Goal: Communication & Community: Share content

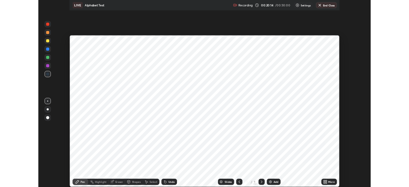
scroll to position [230, 409]
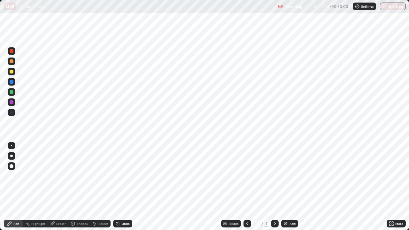
click at [390, 186] on icon at bounding box center [390, 225] width 2 height 2
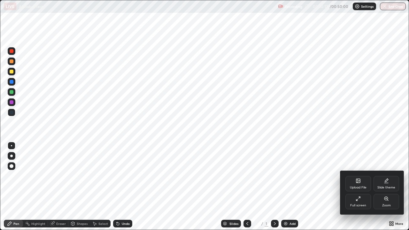
click at [356, 186] on icon at bounding box center [356, 199] width 1 height 1
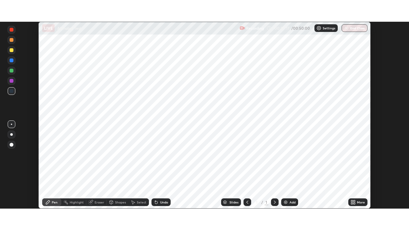
scroll to position [31738, 31516]
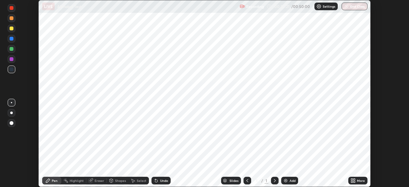
click at [284, 179] on img at bounding box center [285, 180] width 5 height 5
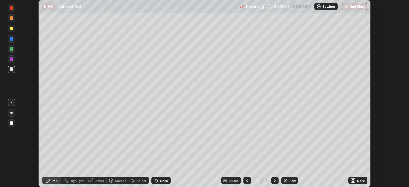
click at [354, 181] on icon at bounding box center [354, 182] width 2 height 2
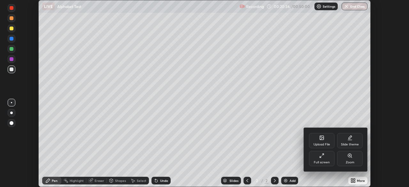
click at [319, 161] on div "Full screen" at bounding box center [321, 162] width 16 height 3
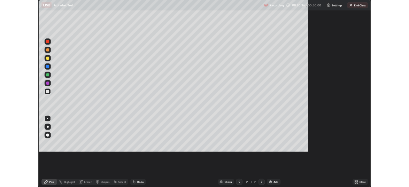
scroll to position [230, 409]
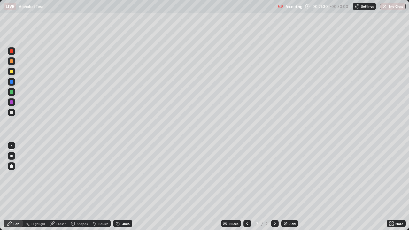
click at [11, 72] on div at bounding box center [12, 72] width 4 height 4
click at [98, 186] on div "Select" at bounding box center [103, 223] width 10 height 3
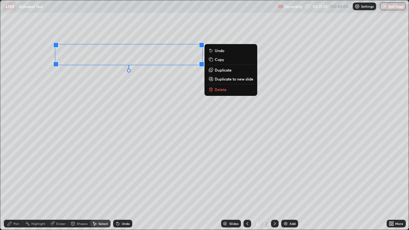
click at [84, 183] on div "0 ° Undo Copy Duplicate Duplicate to new slide Delete" at bounding box center [204, 114] width 408 height 229
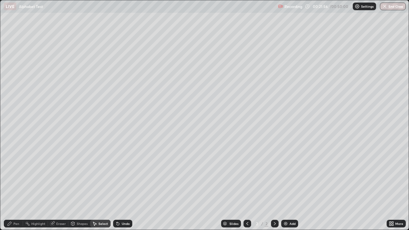
click at [13, 186] on div "Pen" at bounding box center [13, 224] width 19 height 8
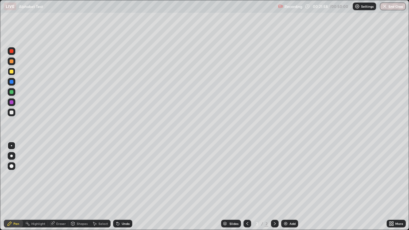
click at [11, 100] on div at bounding box center [12, 102] width 4 height 4
click at [11, 91] on div at bounding box center [12, 92] width 4 height 4
click at [12, 112] on div at bounding box center [12, 112] width 4 height 4
click at [12, 72] on div at bounding box center [12, 72] width 4 height 4
click at [11, 110] on div at bounding box center [12, 112] width 4 height 4
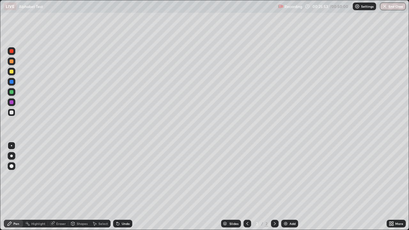
click at [283, 186] on img at bounding box center [285, 223] width 5 height 5
click at [11, 72] on div at bounding box center [12, 72] width 4 height 4
click at [95, 186] on icon at bounding box center [95, 224] width 4 height 4
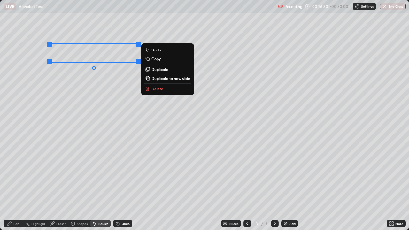
click at [13, 186] on div "Pen" at bounding box center [13, 224] width 19 height 8
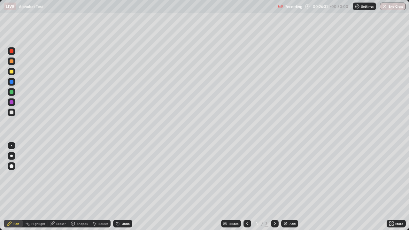
click at [11, 93] on div at bounding box center [12, 92] width 4 height 4
click at [12, 62] on div at bounding box center [12, 61] width 4 height 4
click at [11, 112] on div at bounding box center [12, 112] width 4 height 4
click at [117, 186] on icon at bounding box center [118, 224] width 3 height 3
click at [119, 186] on icon at bounding box center [117, 223] width 5 height 5
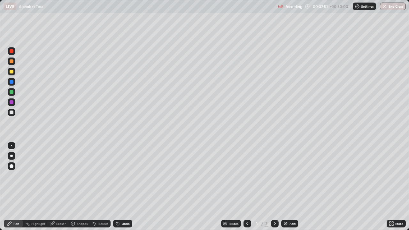
click at [52, 186] on icon at bounding box center [52, 224] width 4 height 4
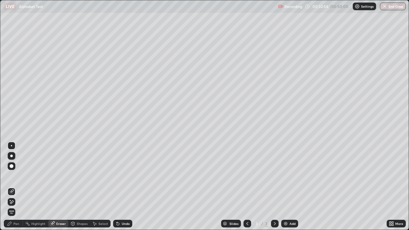
click at [18, 186] on div "Pen" at bounding box center [13, 224] width 19 height 8
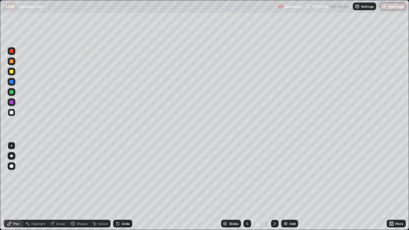
click at [11, 93] on div at bounding box center [12, 92] width 4 height 4
click at [122, 186] on div "Undo" at bounding box center [126, 223] width 8 height 3
click at [120, 186] on div "Undo" at bounding box center [122, 224] width 19 height 8
click at [122, 186] on div "Undo" at bounding box center [122, 224] width 19 height 8
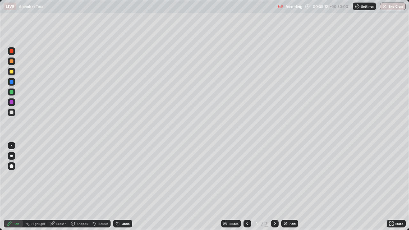
click at [123, 186] on div "Undo" at bounding box center [122, 224] width 19 height 8
click at [124, 186] on div "Undo" at bounding box center [126, 223] width 8 height 3
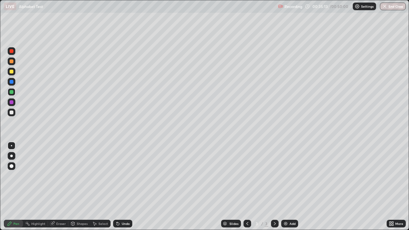
click at [124, 186] on div "Undo" at bounding box center [126, 223] width 8 height 3
click at [125, 186] on div "Undo" at bounding box center [126, 223] width 8 height 3
click at [117, 186] on icon at bounding box center [118, 224] width 3 height 3
click at [119, 186] on icon at bounding box center [117, 223] width 5 height 5
click at [120, 186] on div "Undo" at bounding box center [122, 224] width 19 height 8
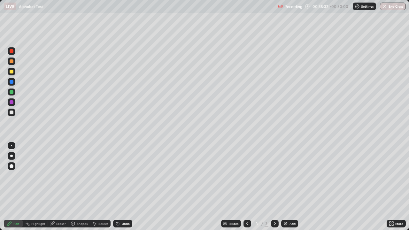
click at [122, 186] on div "Undo" at bounding box center [126, 223] width 8 height 3
click at [123, 186] on div "Undo" at bounding box center [122, 224] width 19 height 8
click at [124, 186] on div "Undo" at bounding box center [122, 224] width 19 height 8
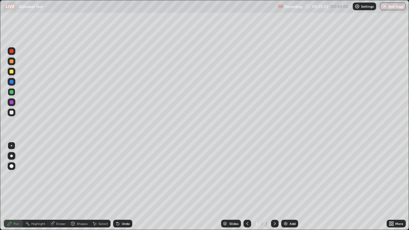
click at [124, 186] on div "Undo" at bounding box center [122, 224] width 19 height 8
click at [123, 186] on div "Undo" at bounding box center [122, 224] width 19 height 8
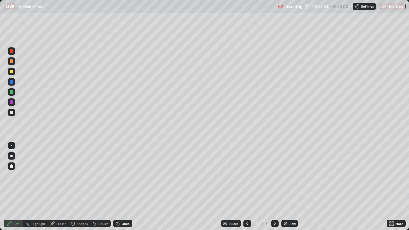
click at [123, 186] on div "Undo" at bounding box center [122, 224] width 19 height 8
click at [124, 186] on div "Undo" at bounding box center [122, 224] width 19 height 8
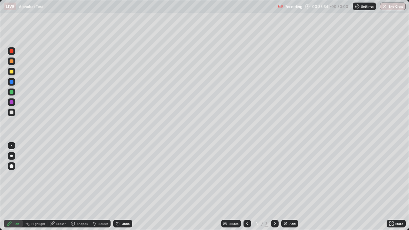
click at [124, 186] on div "Undo" at bounding box center [122, 224] width 19 height 8
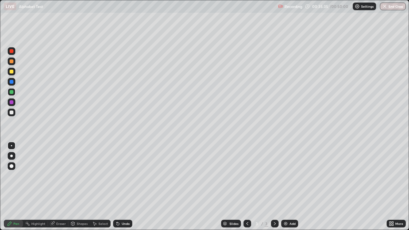
click at [124, 186] on div "Undo" at bounding box center [122, 224] width 19 height 8
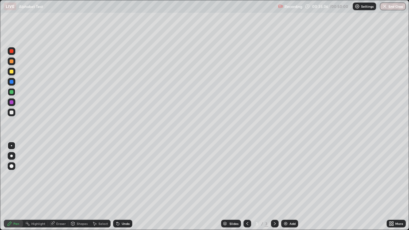
click at [124, 186] on div "Undo" at bounding box center [122, 224] width 19 height 8
click at [11, 72] on div at bounding box center [12, 72] width 4 height 4
click at [283, 186] on img at bounding box center [285, 223] width 5 height 5
click at [11, 92] on div at bounding box center [12, 92] width 4 height 4
click at [120, 186] on div "Undo" at bounding box center [122, 224] width 19 height 8
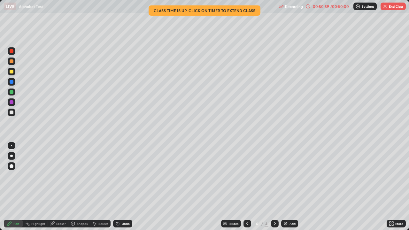
click at [394, 9] on button "End Class" at bounding box center [392, 7] width 25 height 8
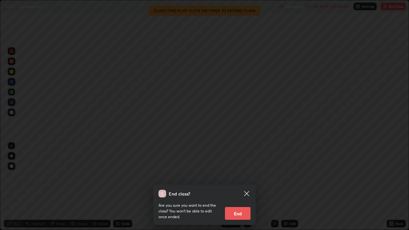
click at [234, 186] on button "End" at bounding box center [238, 213] width 26 height 13
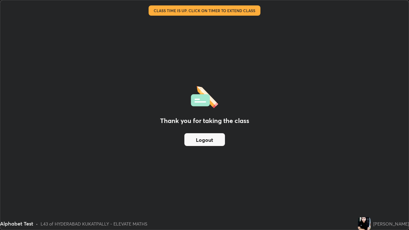
click at [307, 171] on div "Thank you for taking the class Logout" at bounding box center [204, 114] width 408 height 229
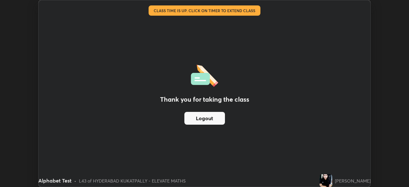
scroll to position [31738, 31516]
